Goal: Consume media (video, audio)

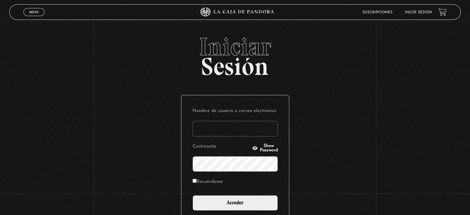
type input "[EMAIL_ADDRESS][DOMAIN_NAME]"
click at [192, 195] on input "Acceder" at bounding box center [234, 202] width 85 height 15
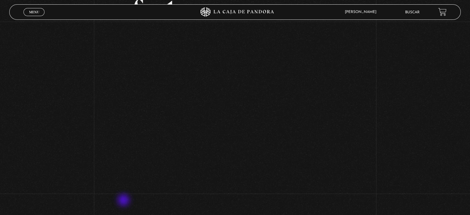
scroll to position [90, 0]
